Goal: Task Accomplishment & Management: Manage account settings

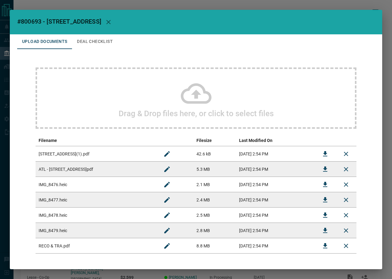
click at [27, 21] on span "#800693 - [STREET_ADDRESS]" at bounding box center [59, 21] width 84 height 7
copy span "800693"
click at [322, 157] on icon "Download" at bounding box center [325, 153] width 7 height 7
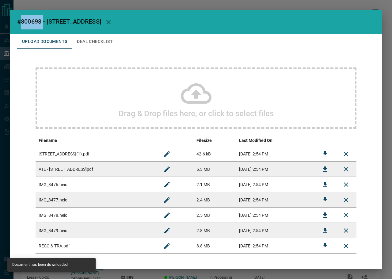
click at [322, 171] on icon "Download" at bounding box center [325, 169] width 7 height 7
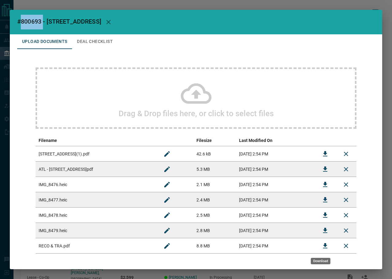
click at [318, 245] on button "Download" at bounding box center [325, 246] width 15 height 15
click at [96, 47] on button "Deal Checklist" at bounding box center [95, 41] width 46 height 15
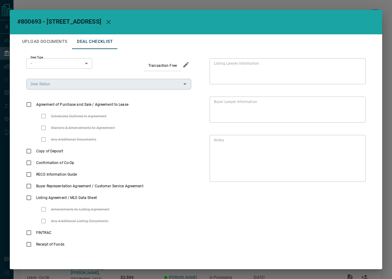
click at [58, 87] on input "Deal Status" at bounding box center [103, 84] width 151 height 7
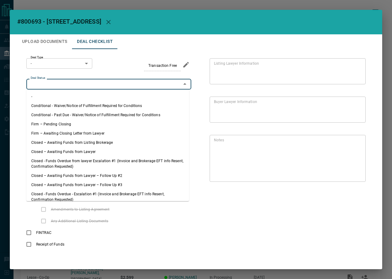
click at [57, 125] on li "Firm – Pending Closing" at bounding box center [107, 124] width 163 height 9
type input "**********"
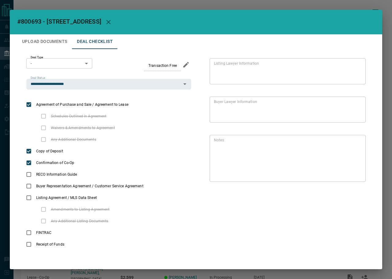
click at [62, 62] on body "Lead Transfers Leads Deals Listings Campaigns Quota Rules Agent Quotas Admin Mo…" at bounding box center [196, 163] width 392 height 327
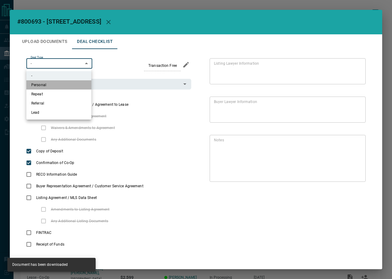
click at [56, 85] on li "Personal" at bounding box center [58, 84] width 65 height 9
type input "*"
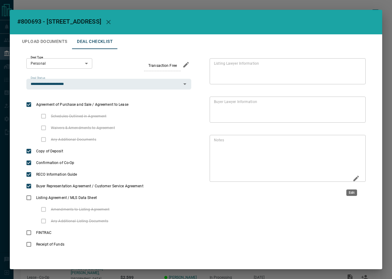
click at [353, 176] on icon "Edit" at bounding box center [356, 178] width 7 height 7
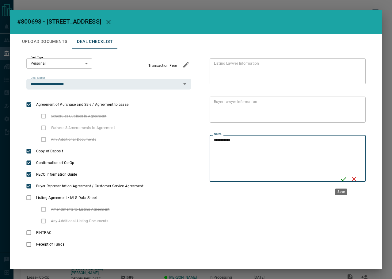
type textarea "**********"
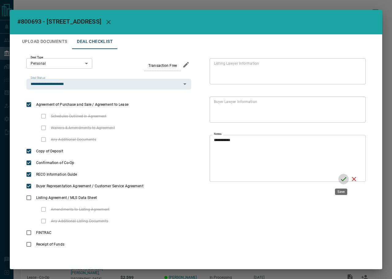
click at [341, 178] on icon "Save" at bounding box center [343, 178] width 7 height 7
click at [55, 39] on button "Upload Documents" at bounding box center [44, 41] width 55 height 15
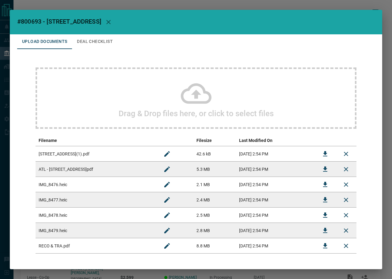
click at [95, 85] on div "Drag & Drop files here, or click to select files" at bounding box center [196, 97] width 321 height 61
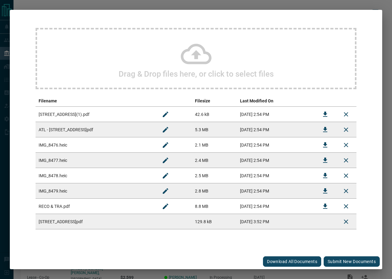
scroll to position [40, 0]
click at [347, 262] on button "Submit new documents" at bounding box center [352, 261] width 56 height 10
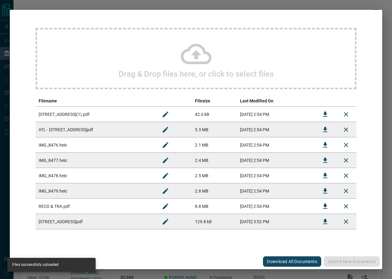
scroll to position [0, 0]
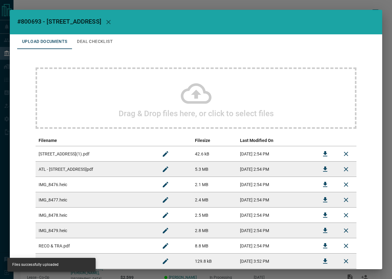
click at [75, 42] on button "Deal Checklist" at bounding box center [95, 41] width 46 height 15
